Goal: Task Accomplishment & Management: Use online tool/utility

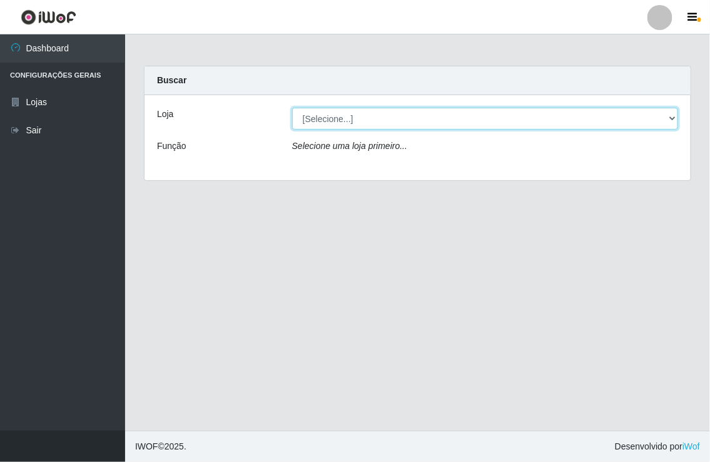
click at [674, 116] on select "[Selecione...] Nordestão - [GEOGRAPHIC_DATA]" at bounding box center [485, 119] width 386 height 22
select select "454"
click at [292, 108] on select "[Selecione...] Nordestão - [GEOGRAPHIC_DATA]" at bounding box center [485, 119] width 386 height 22
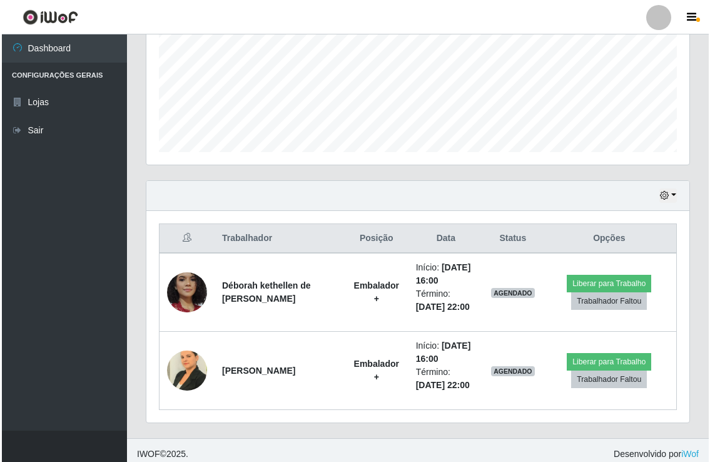
scroll to position [302, 0]
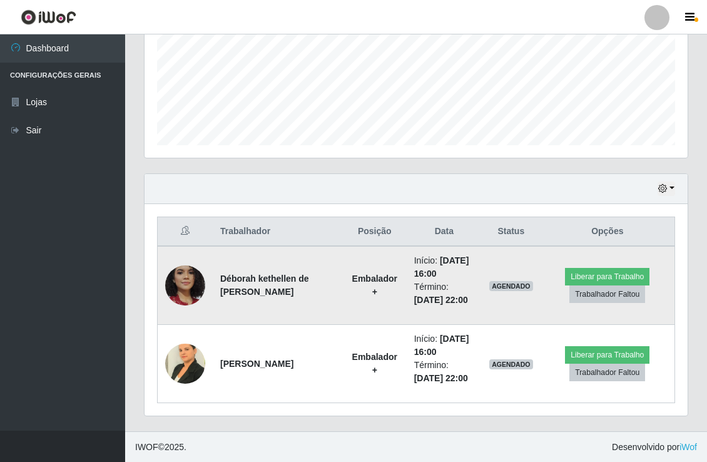
click at [185, 288] on img at bounding box center [185, 285] width 40 height 83
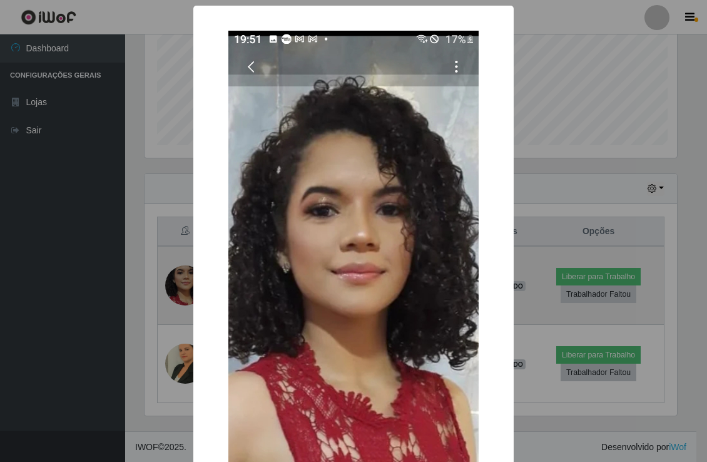
scroll to position [259, 535]
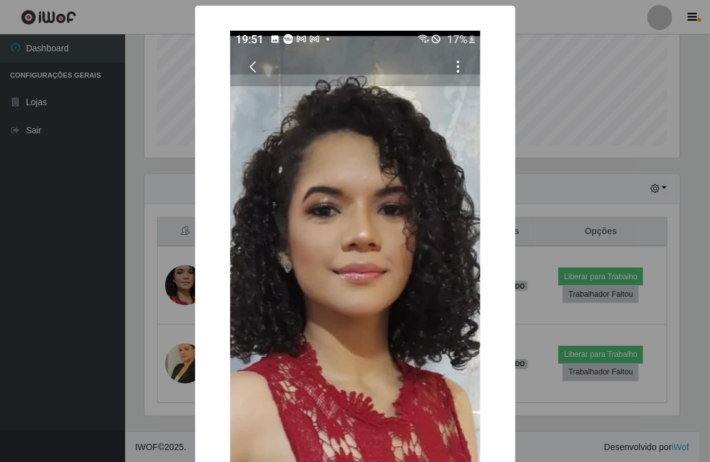
click at [547, 280] on div "× OK Cancel" at bounding box center [355, 231] width 710 height 462
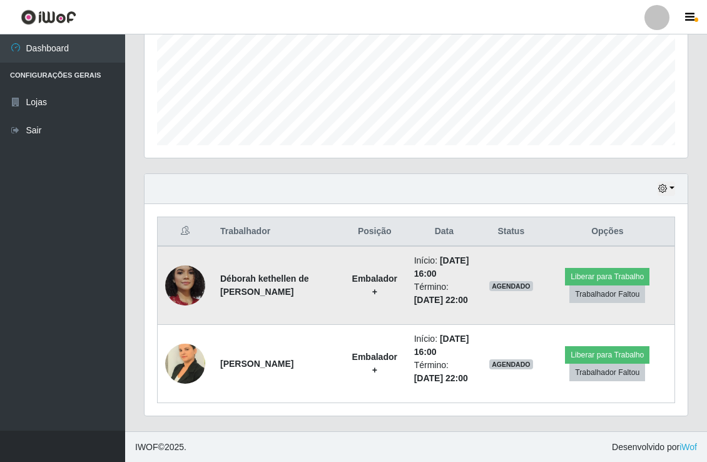
scroll to position [259, 542]
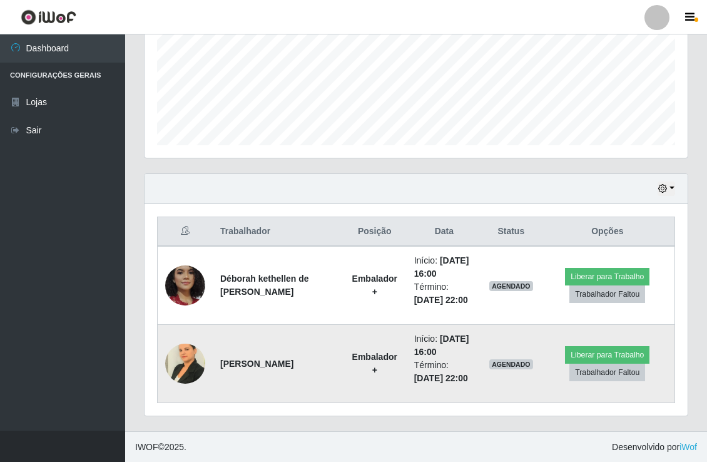
click at [186, 358] on img at bounding box center [185, 362] width 40 height 53
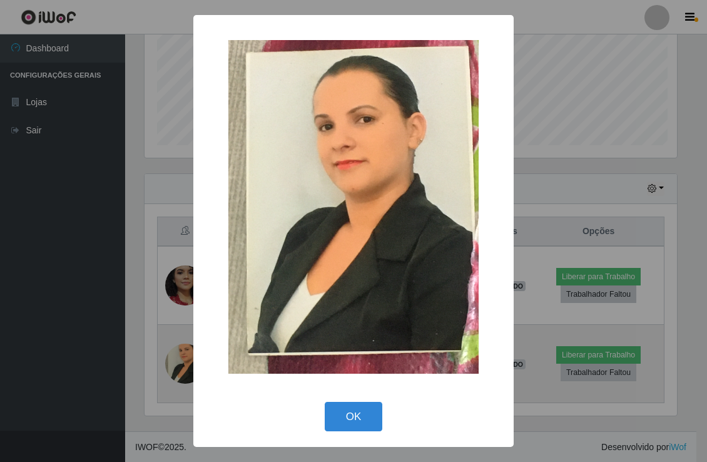
scroll to position [259, 535]
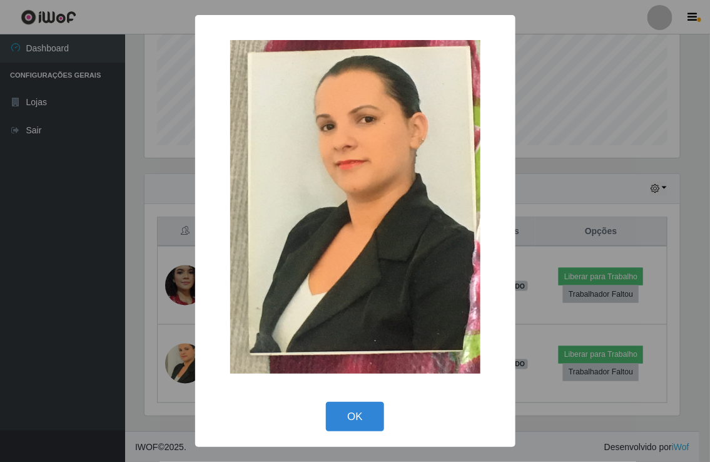
click at [575, 320] on div "× OK Cancel" at bounding box center [355, 231] width 710 height 462
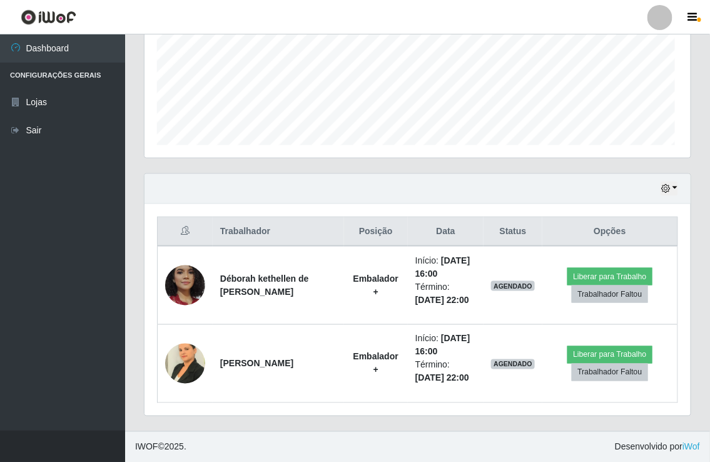
scroll to position [259, 542]
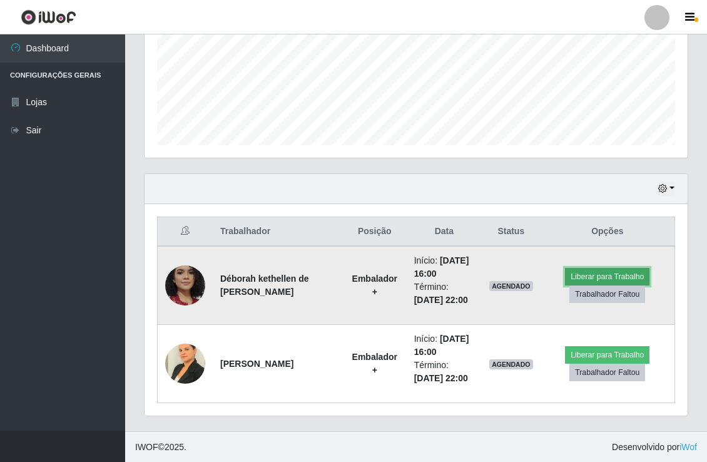
click at [583, 268] on button "Liberar para Trabalho" at bounding box center [607, 277] width 84 height 18
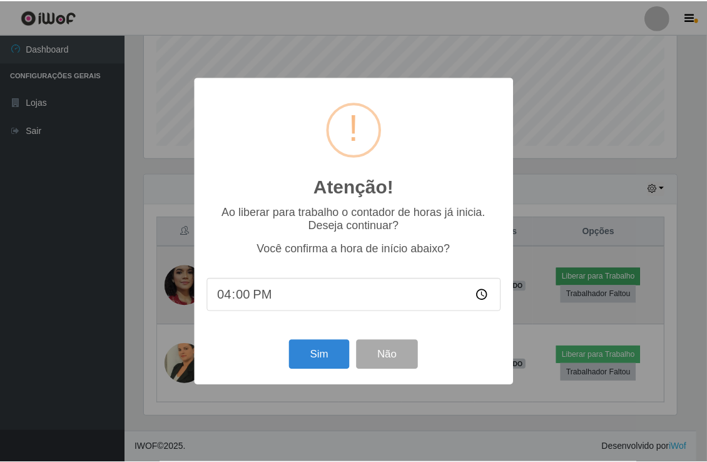
scroll to position [259, 535]
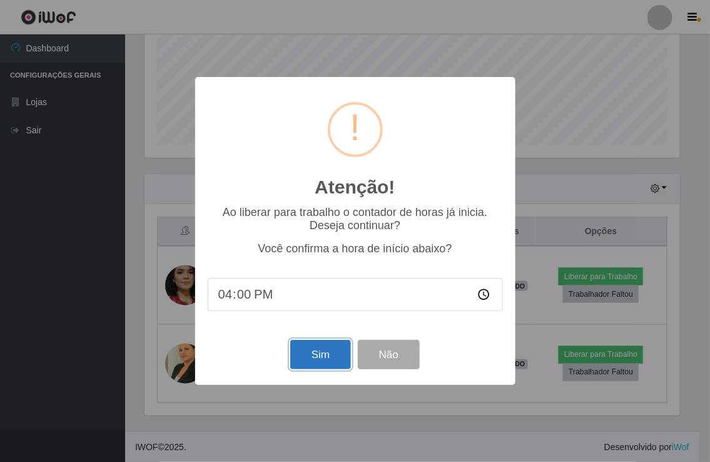
click at [313, 360] on button "Sim" at bounding box center [320, 354] width 61 height 29
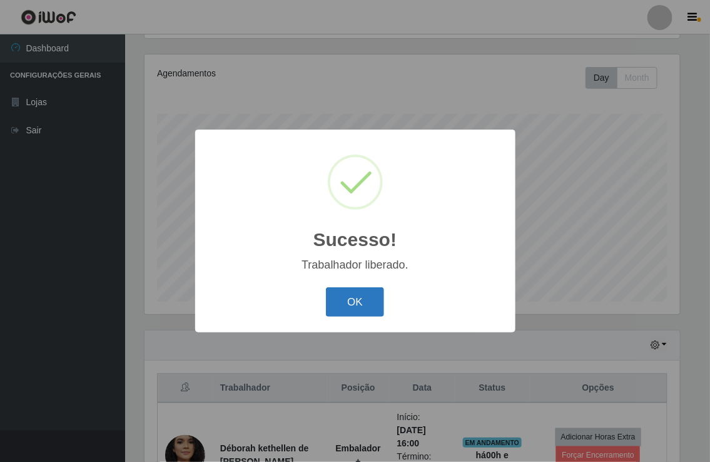
click at [350, 299] on button "OK" at bounding box center [355, 301] width 58 height 29
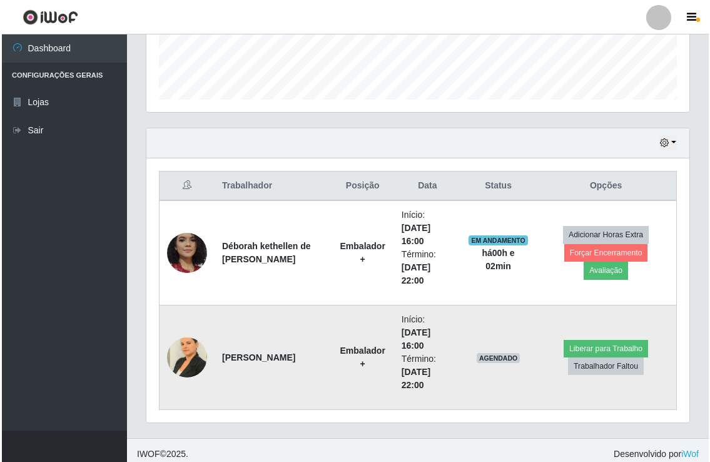
scroll to position [354, 0]
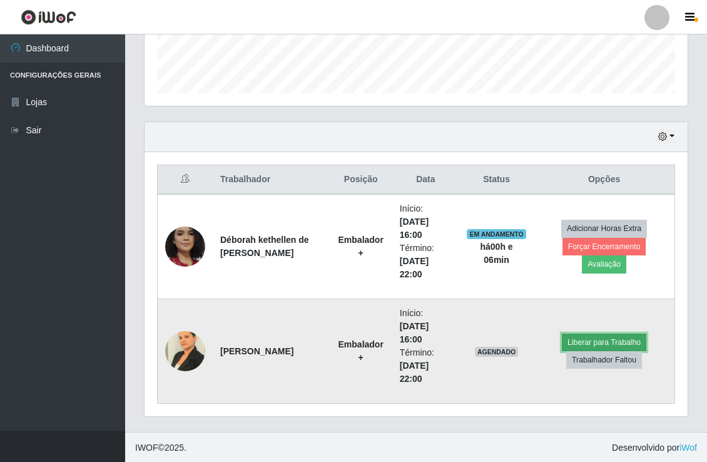
click at [602, 336] on button "Liberar para Trabalho" at bounding box center [604, 342] width 84 height 18
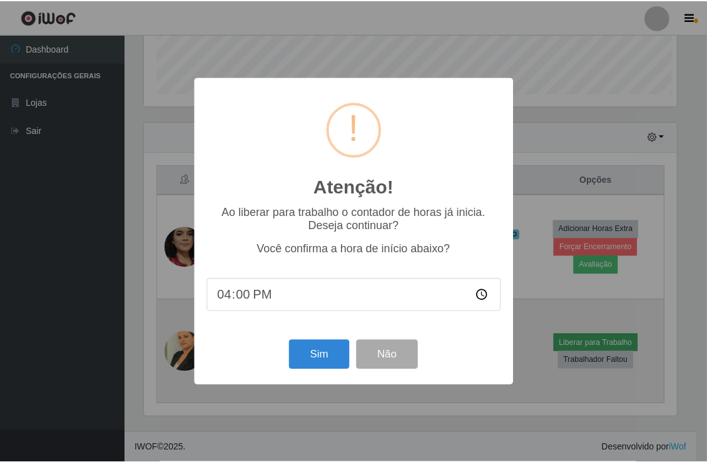
scroll to position [259, 535]
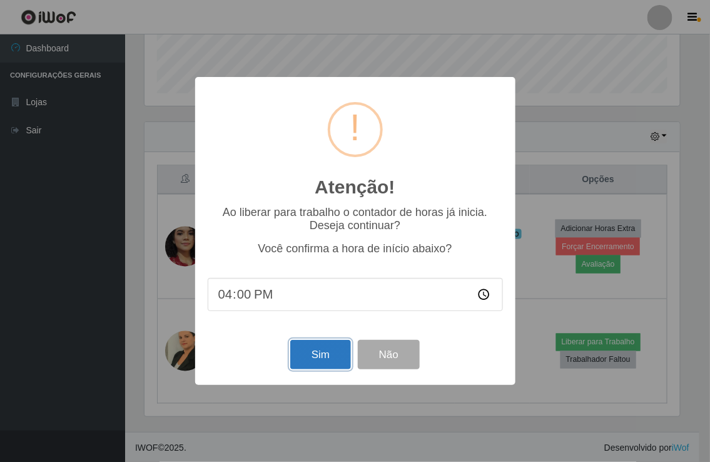
click at [322, 357] on button "Sim" at bounding box center [320, 354] width 61 height 29
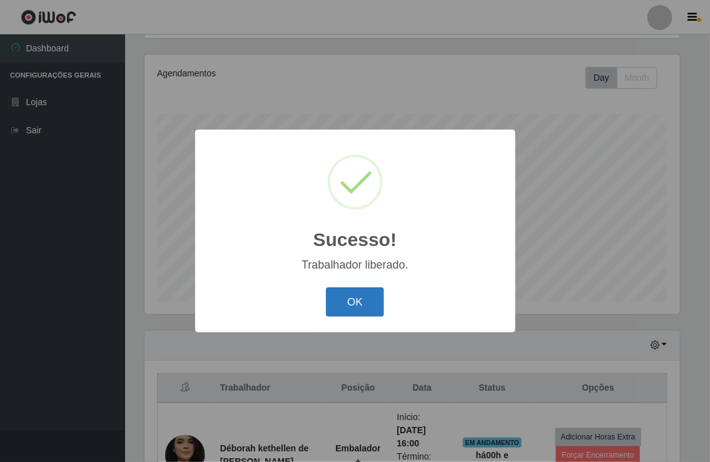
click at [356, 300] on button "OK" at bounding box center [355, 301] width 58 height 29
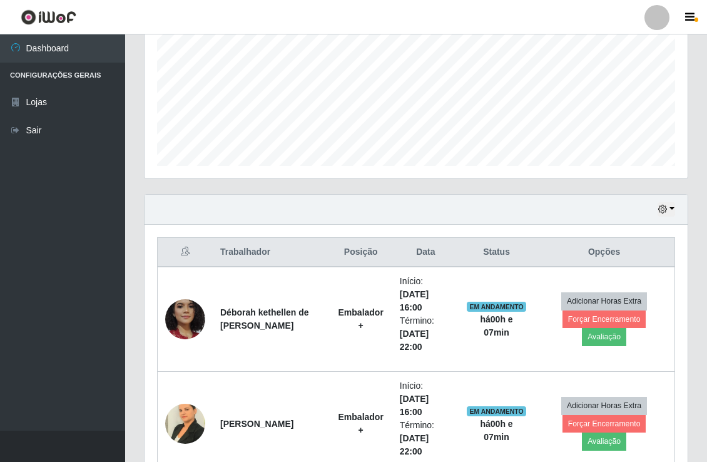
scroll to position [302, 0]
